Goal: Information Seeking & Learning: Learn about a topic

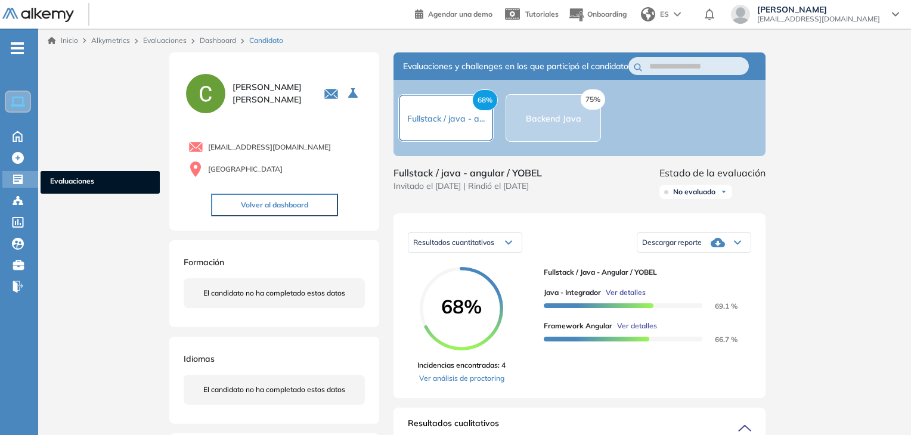
click at [11, 177] on div "Evaluaciones Evaluaciones" at bounding box center [20, 179] width 36 height 17
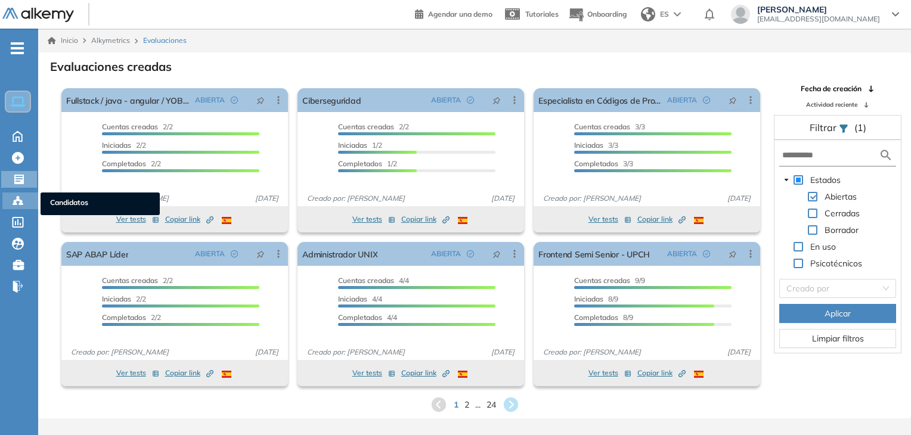
click at [10, 198] on div "Candidatos Candidatos" at bounding box center [20, 200] width 36 height 17
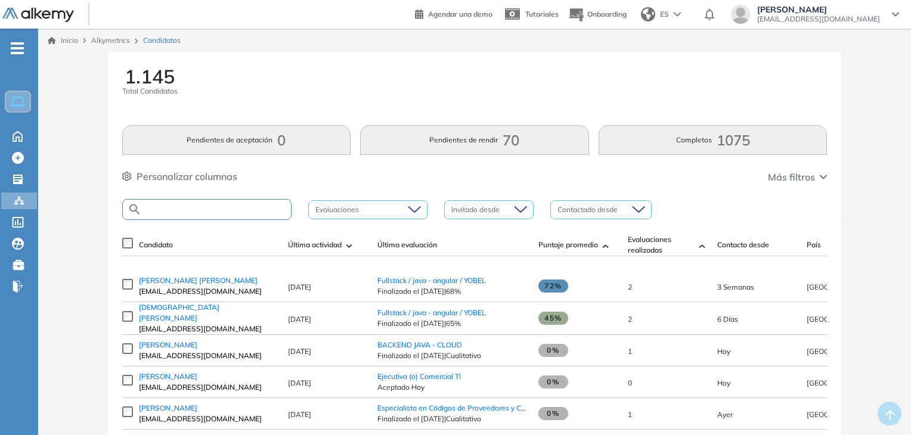
click at [197, 212] on input "text" at bounding box center [216, 209] width 149 height 9
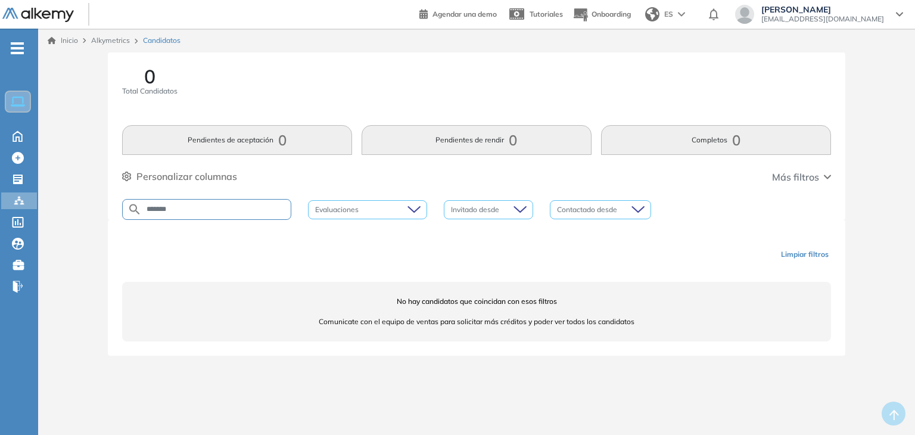
type input "******"
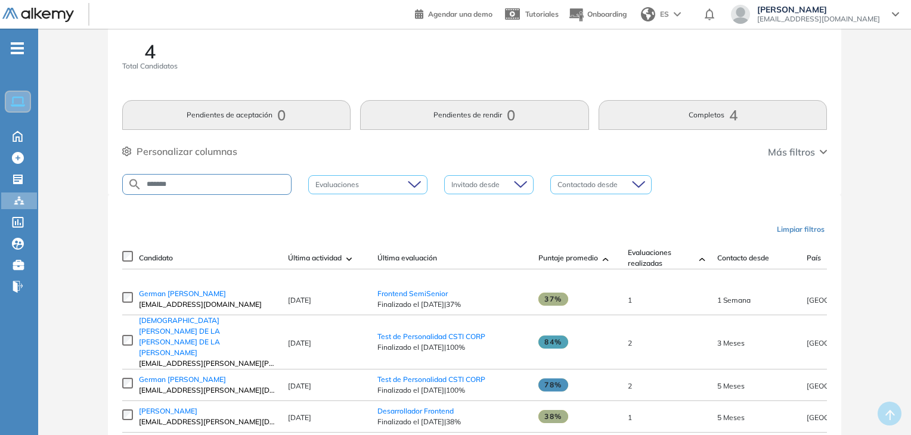
scroll to position [48, 0]
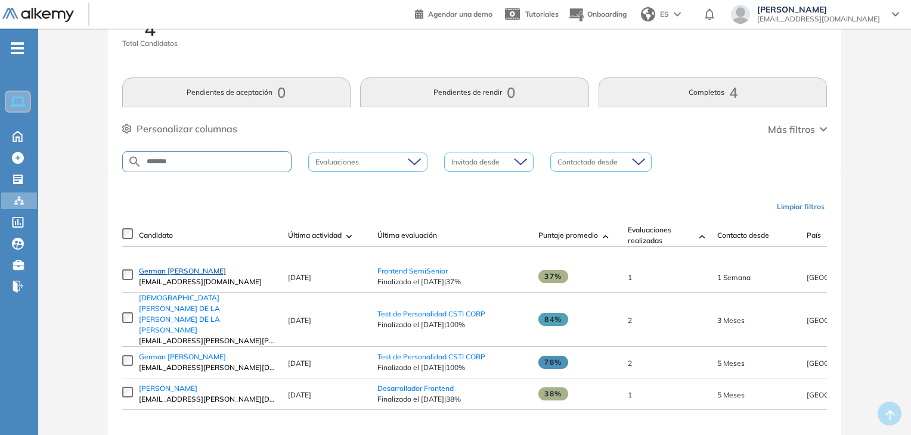
click at [184, 275] on span "German [PERSON_NAME]" at bounding box center [182, 270] width 87 height 9
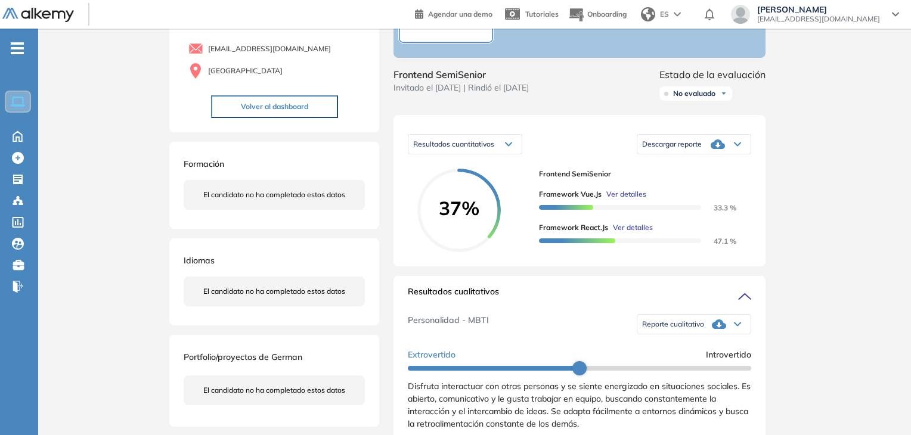
scroll to position [119, 0]
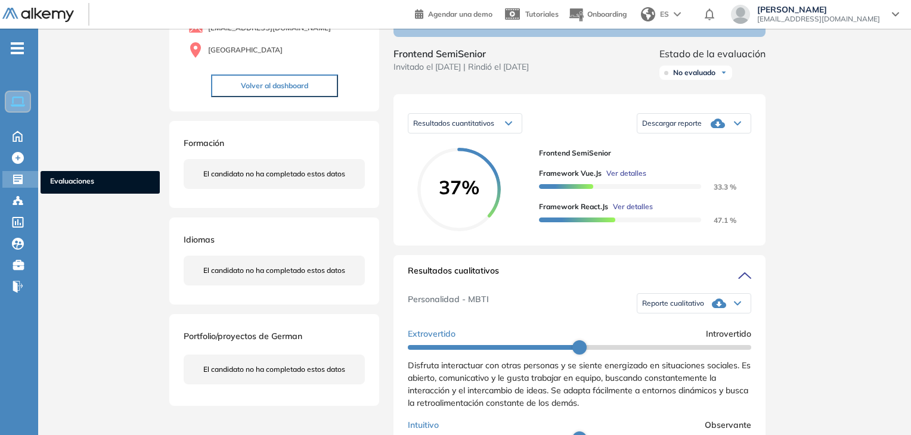
click at [26, 177] on div at bounding box center [19, 178] width 14 height 14
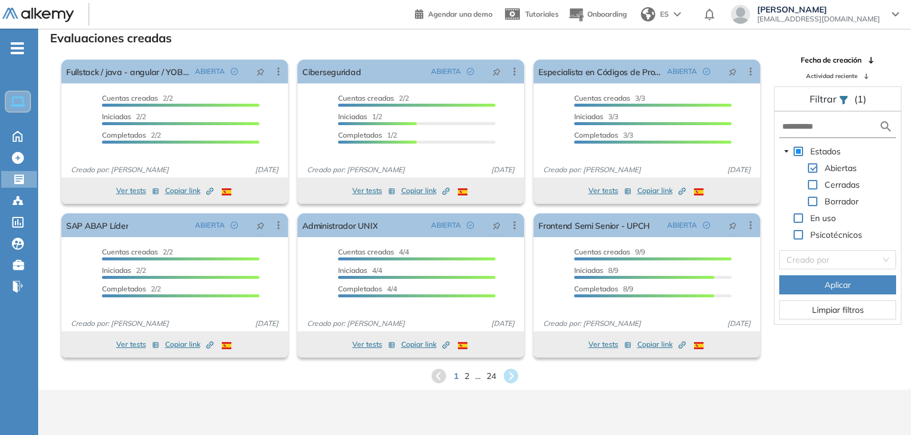
click at [21, 210] on ul "Home Home Crear Evaluación Crear Evaluación Evaluaciones Evaluaciones Candidato…" at bounding box center [19, 172] width 38 height 249
click at [18, 205] on icon at bounding box center [18, 201] width 12 height 12
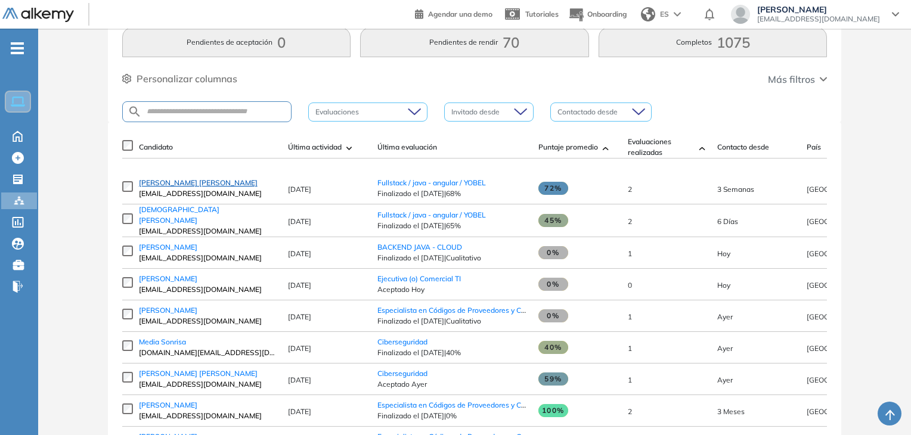
scroll to position [119, 0]
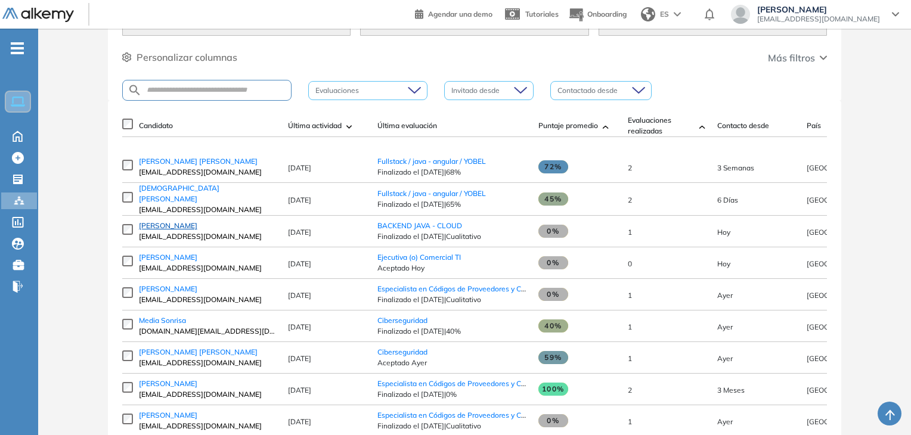
click at [180, 230] on span "[PERSON_NAME]" at bounding box center [168, 225] width 58 height 9
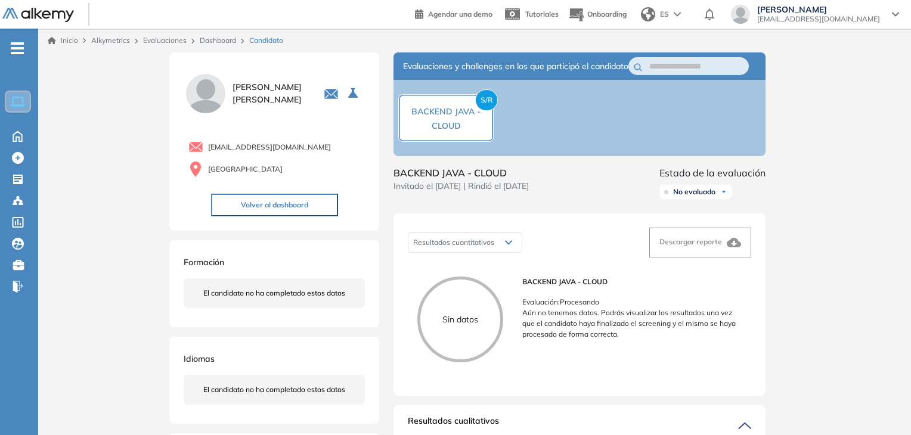
click at [458, 126] on div "S/R BACKEND JAVA - CLOUD" at bounding box center [446, 118] width 94 height 29
click at [23, 179] on icon at bounding box center [18, 179] width 12 height 12
